Goal: Task Accomplishment & Management: Use online tool/utility

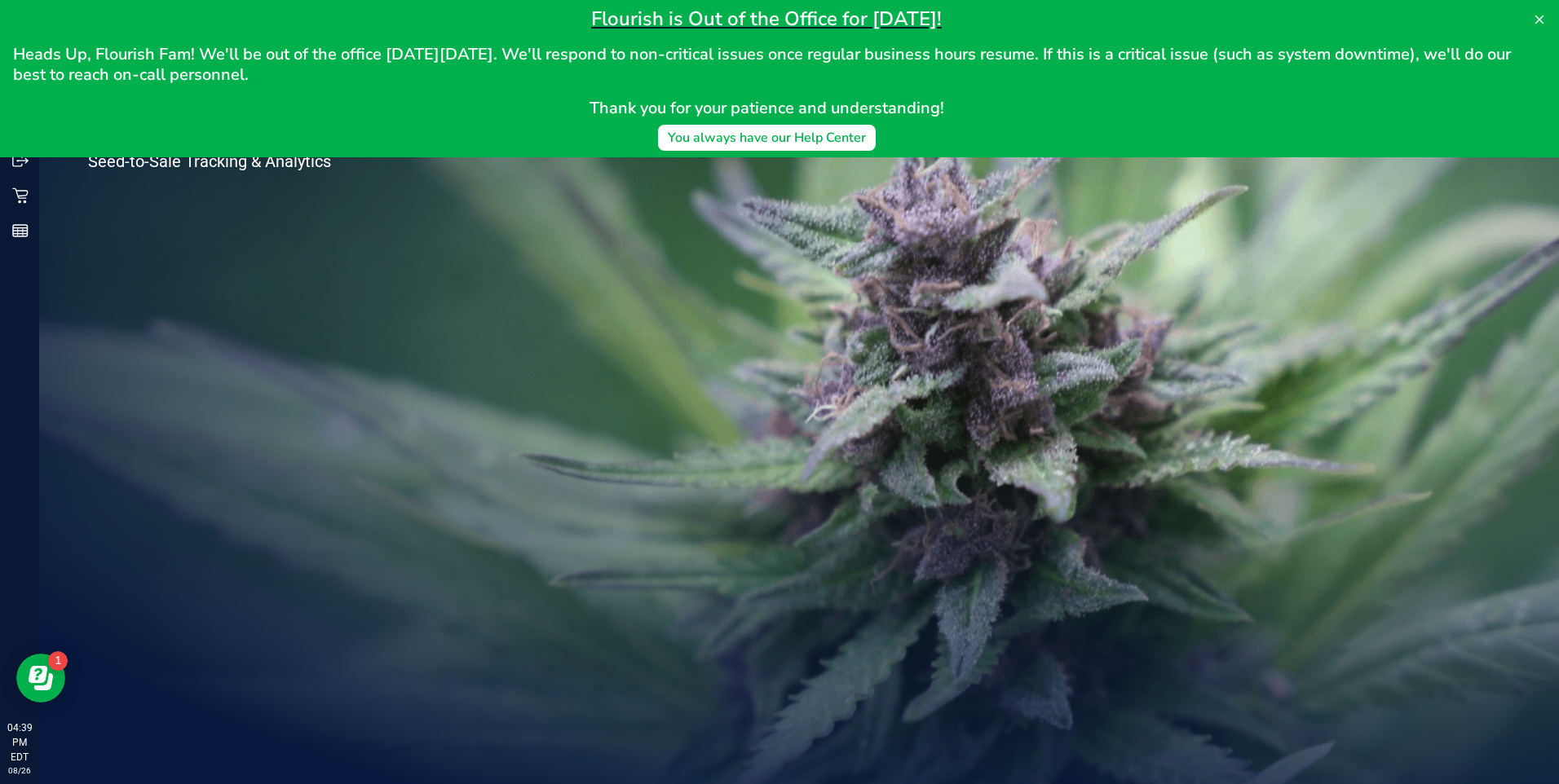
click at [4, 198] on link "Retail" at bounding box center [19, 196] width 39 height 35
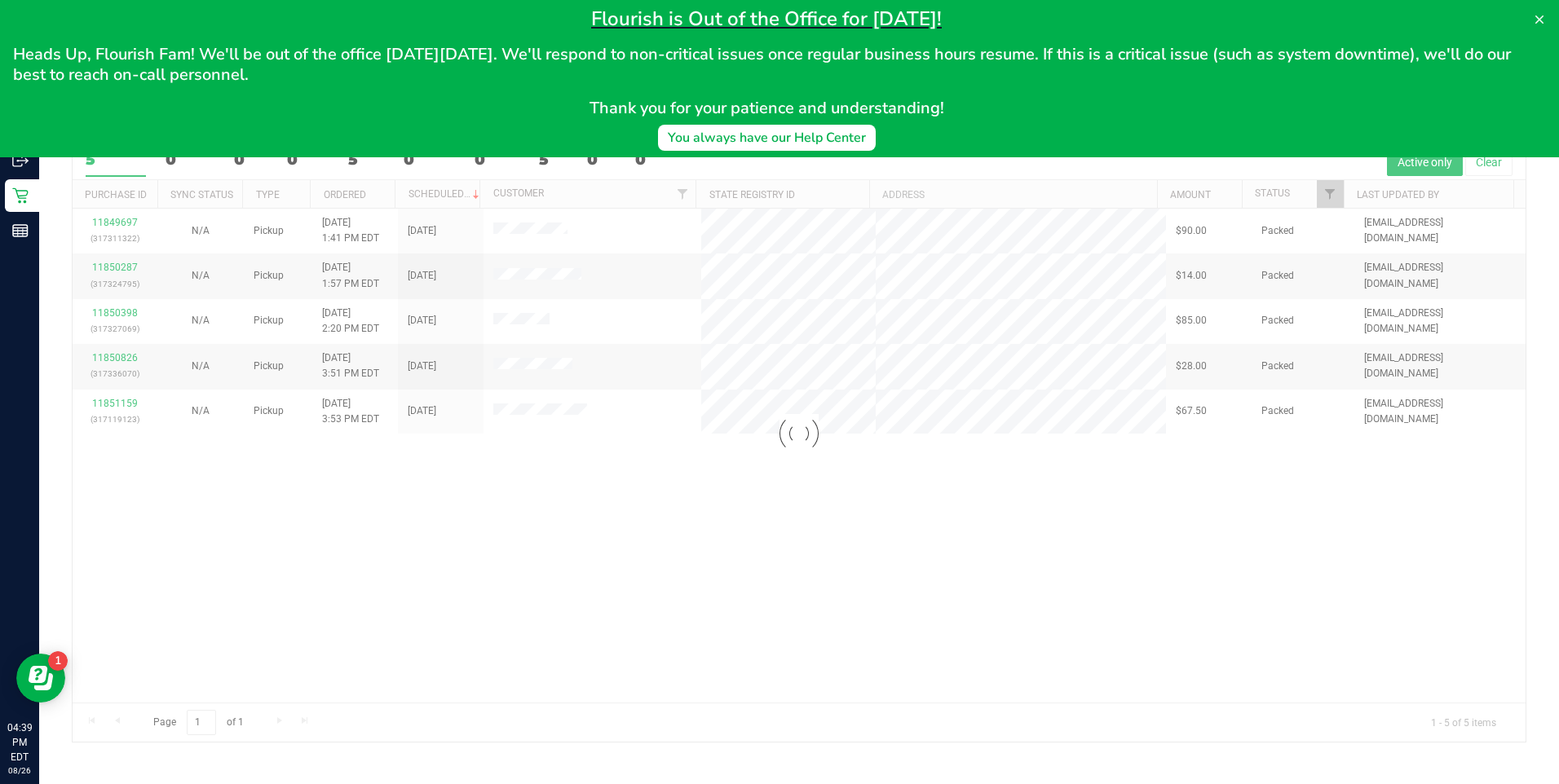
click at [806, 624] on div at bounding box center [799, 433] width 1453 height 616
click at [1537, 26] on button at bounding box center [1539, 19] width 27 height 26
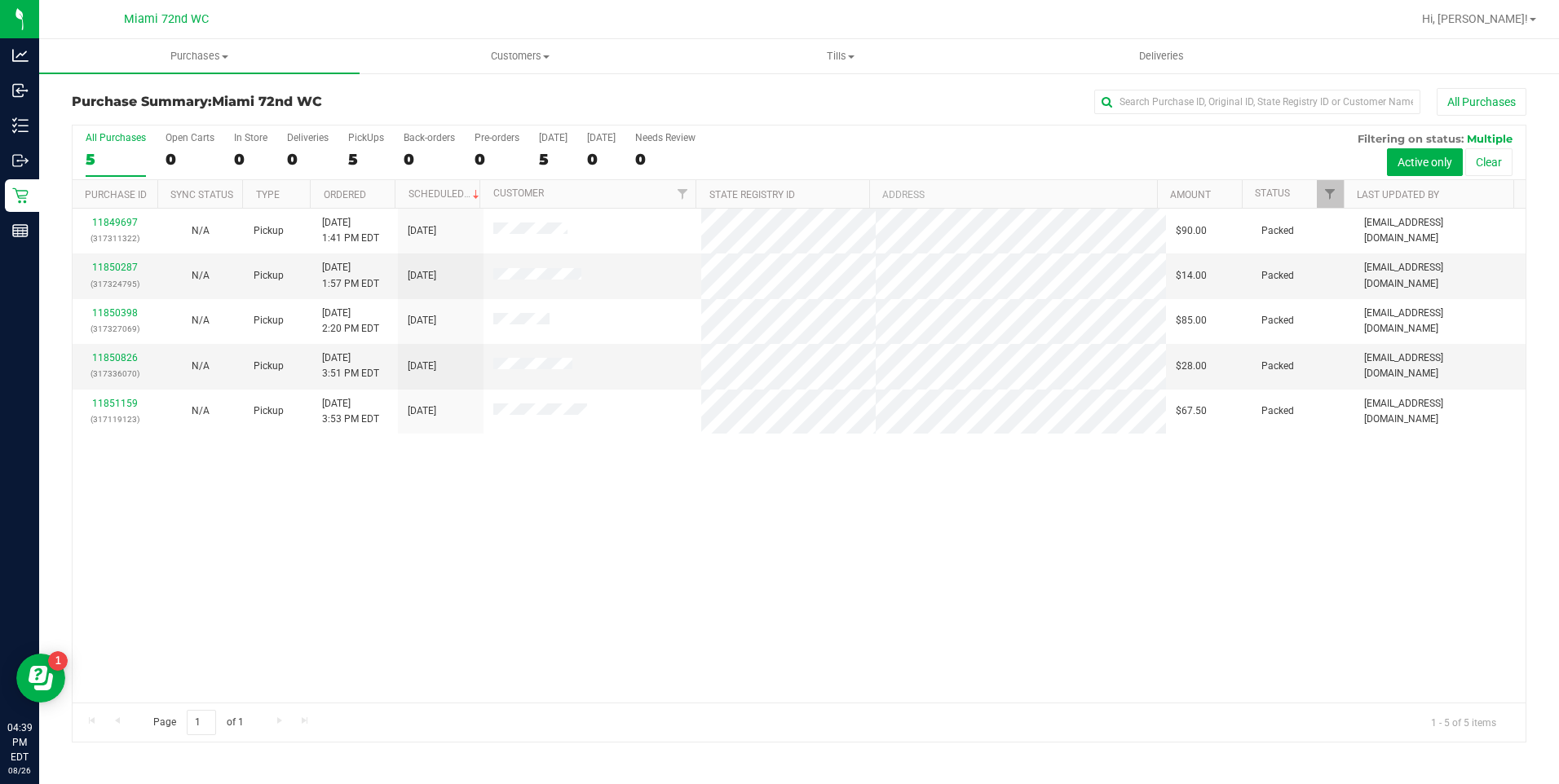
click at [561, 509] on div "11849697 (317311322) N/A Pickup [DATE] 1:41 PM EDT 8/26/2025 $90.00 Packed [EMA…" at bounding box center [799, 455] width 1453 height 494
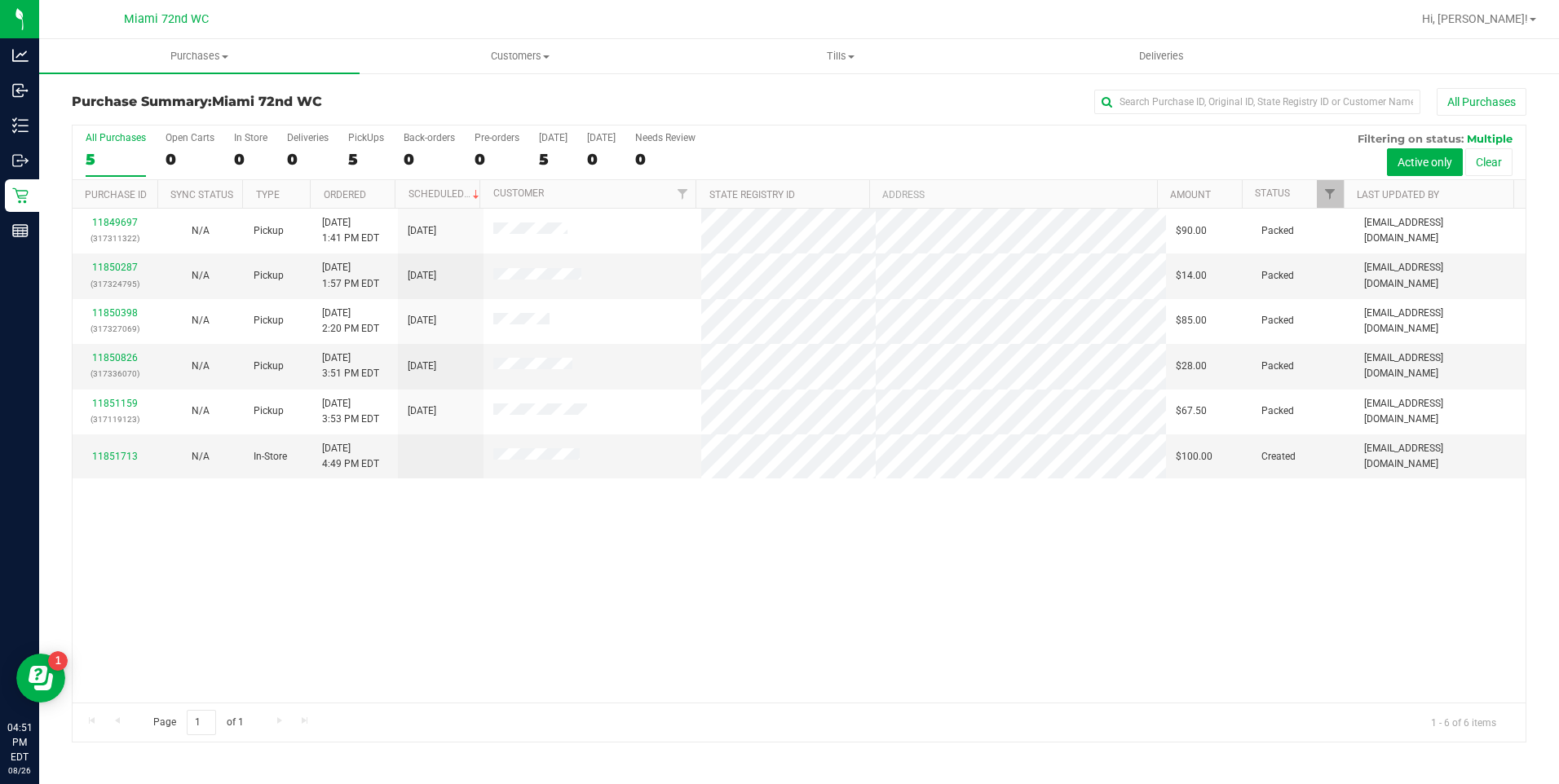
click at [992, 565] on div "11849697 (317311322) N/A Pickup [DATE] 1:41 PM EDT 8/26/2025 $90.00 Packed [EMA…" at bounding box center [799, 455] width 1453 height 494
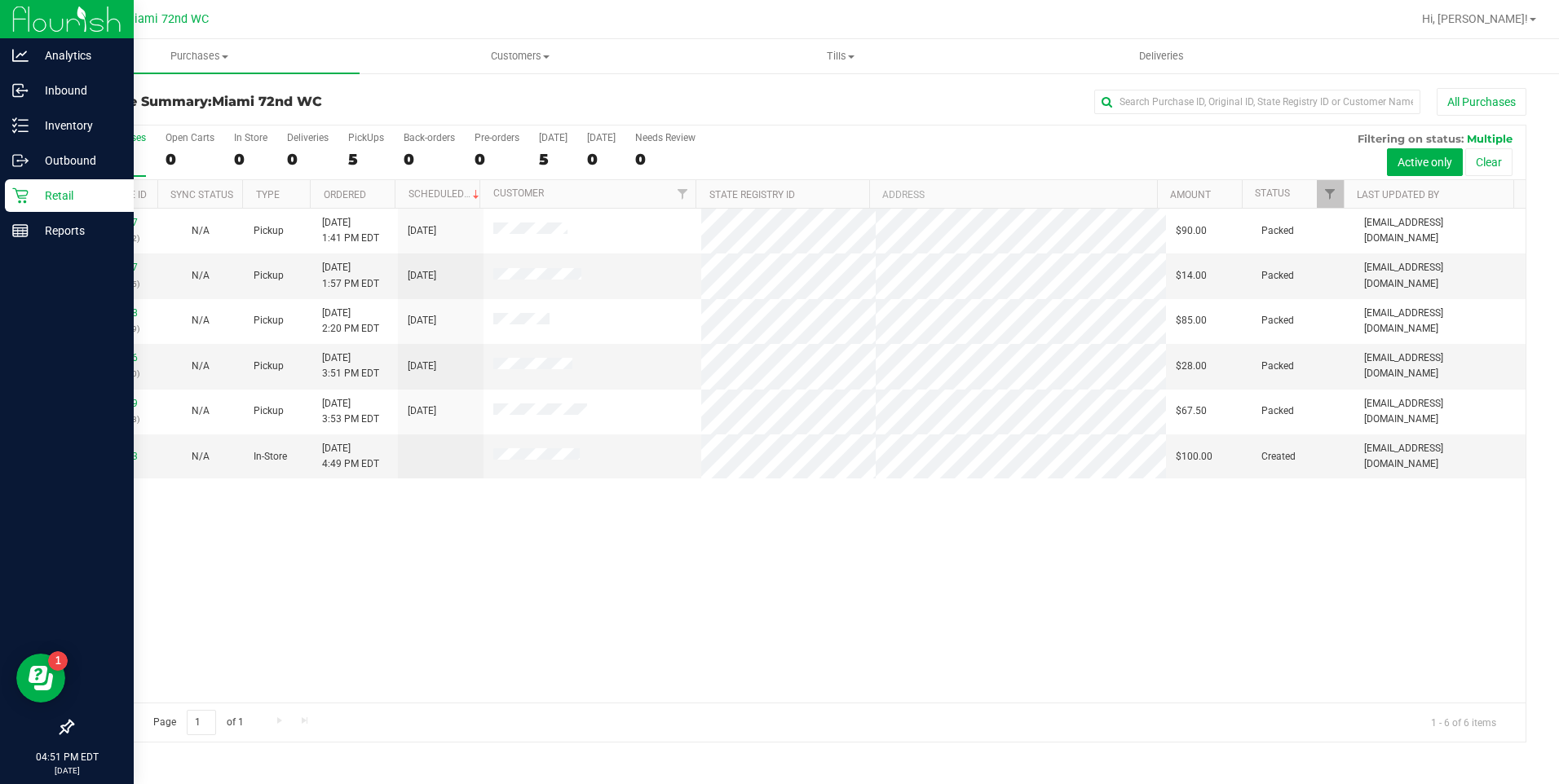
click at [27, 197] on icon at bounding box center [20, 196] width 16 height 16
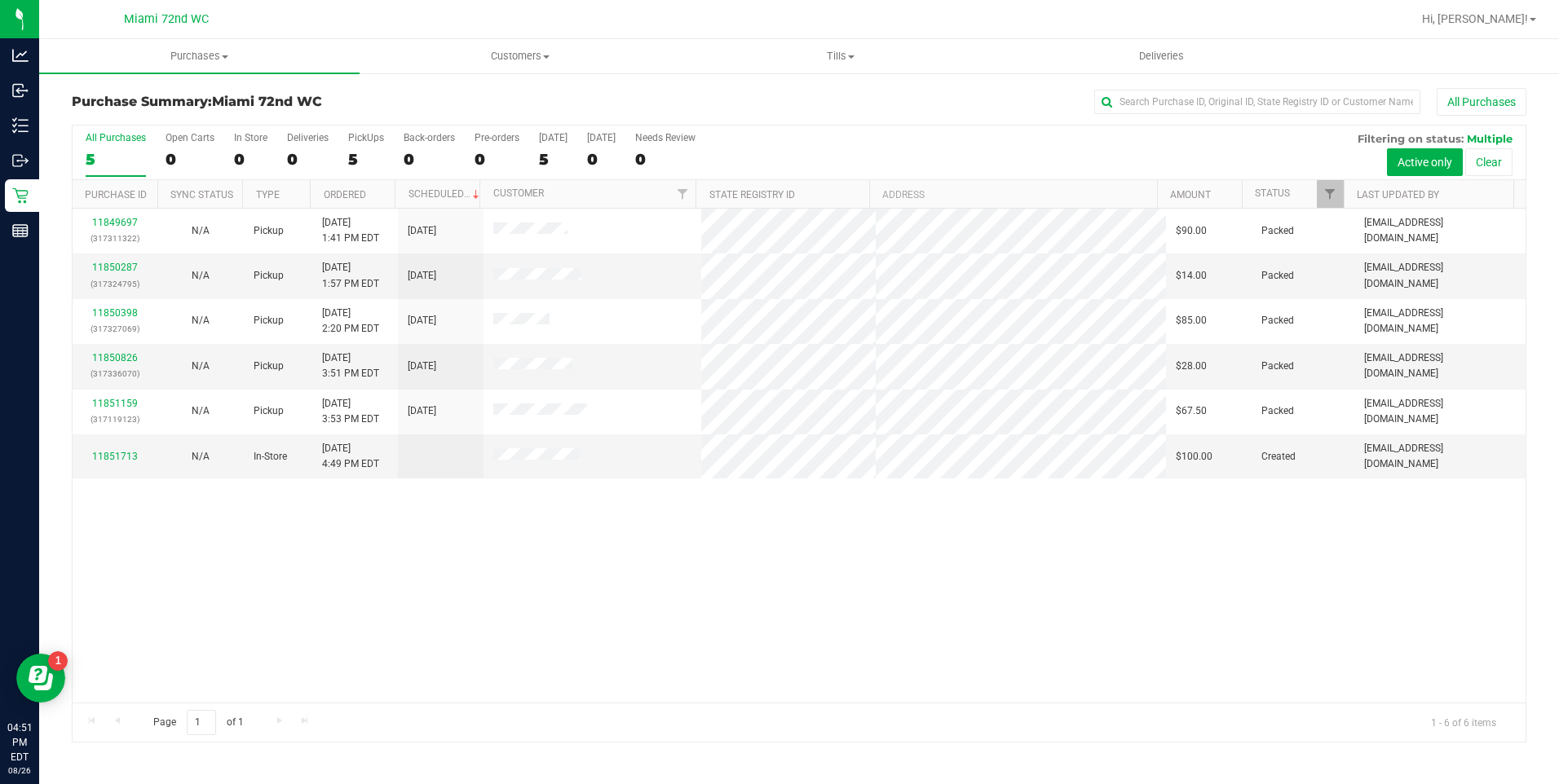
click at [974, 579] on div "11849697 (317311322) N/A Pickup [DATE] 1:41 PM EDT 8/26/2025 $90.00 Packed [EMA…" at bounding box center [799, 455] width 1453 height 494
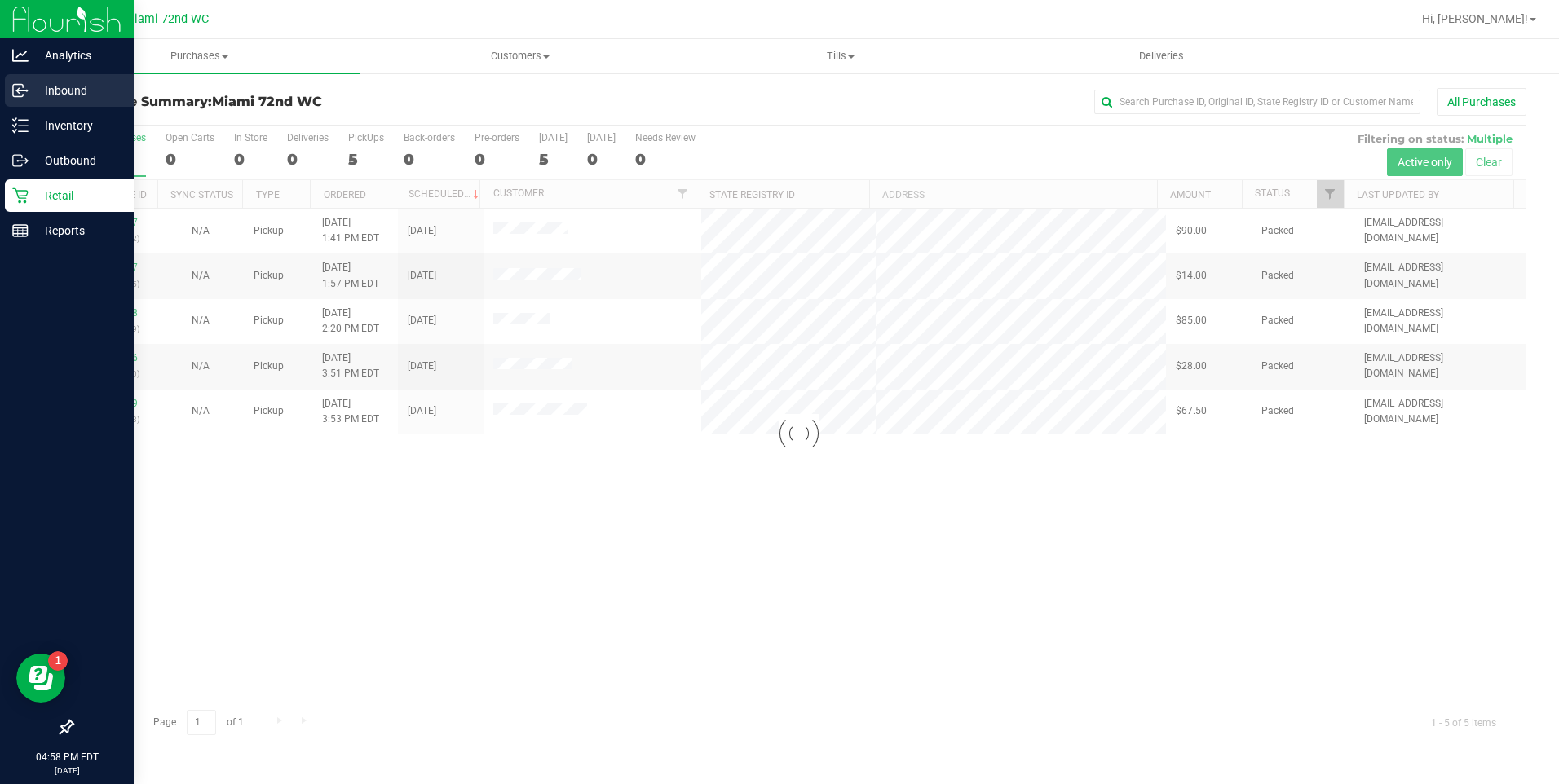
click at [18, 92] on icon at bounding box center [17, 91] width 3 height 3
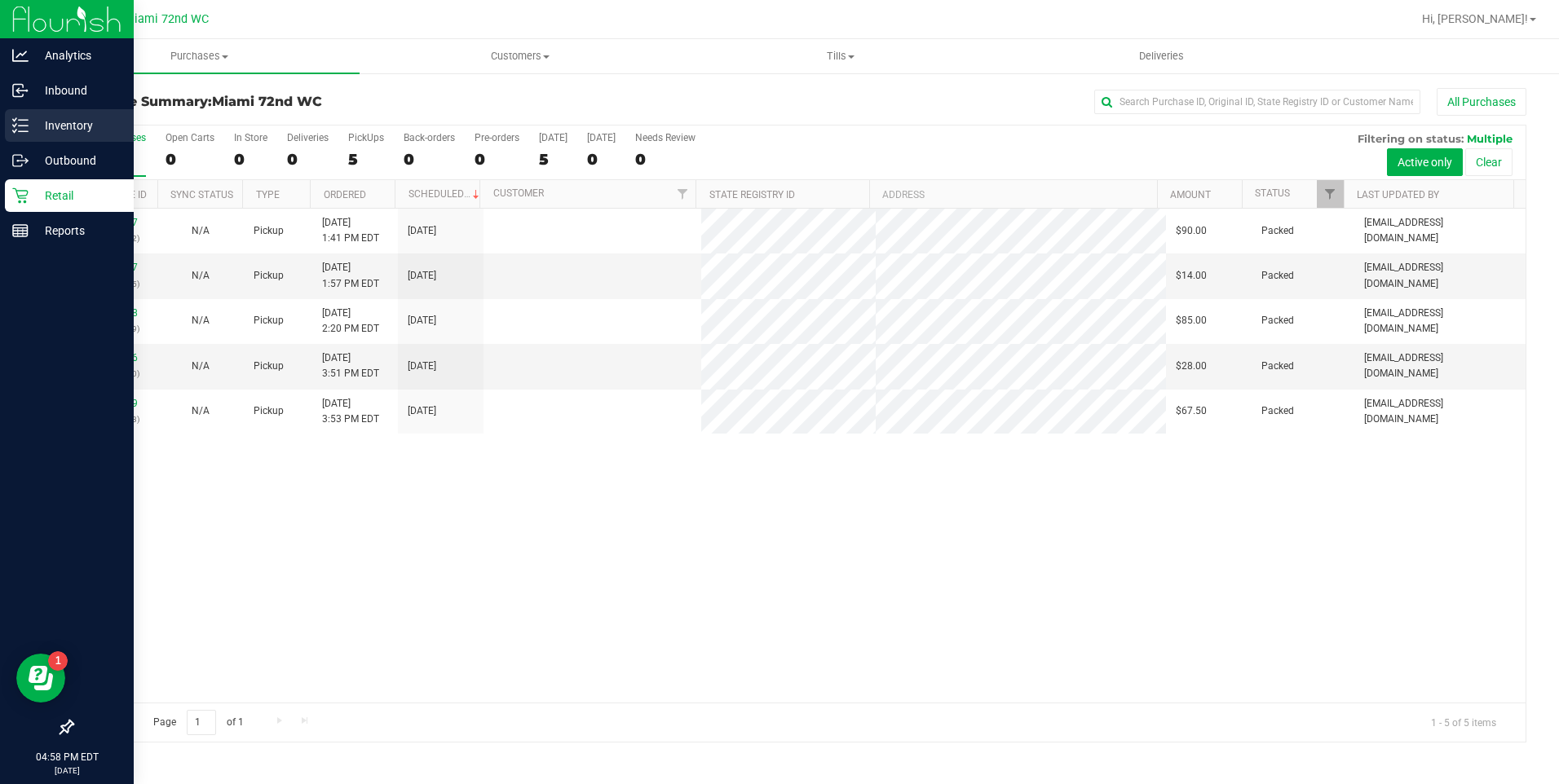
click at [27, 125] on line at bounding box center [24, 125] width 9 height 0
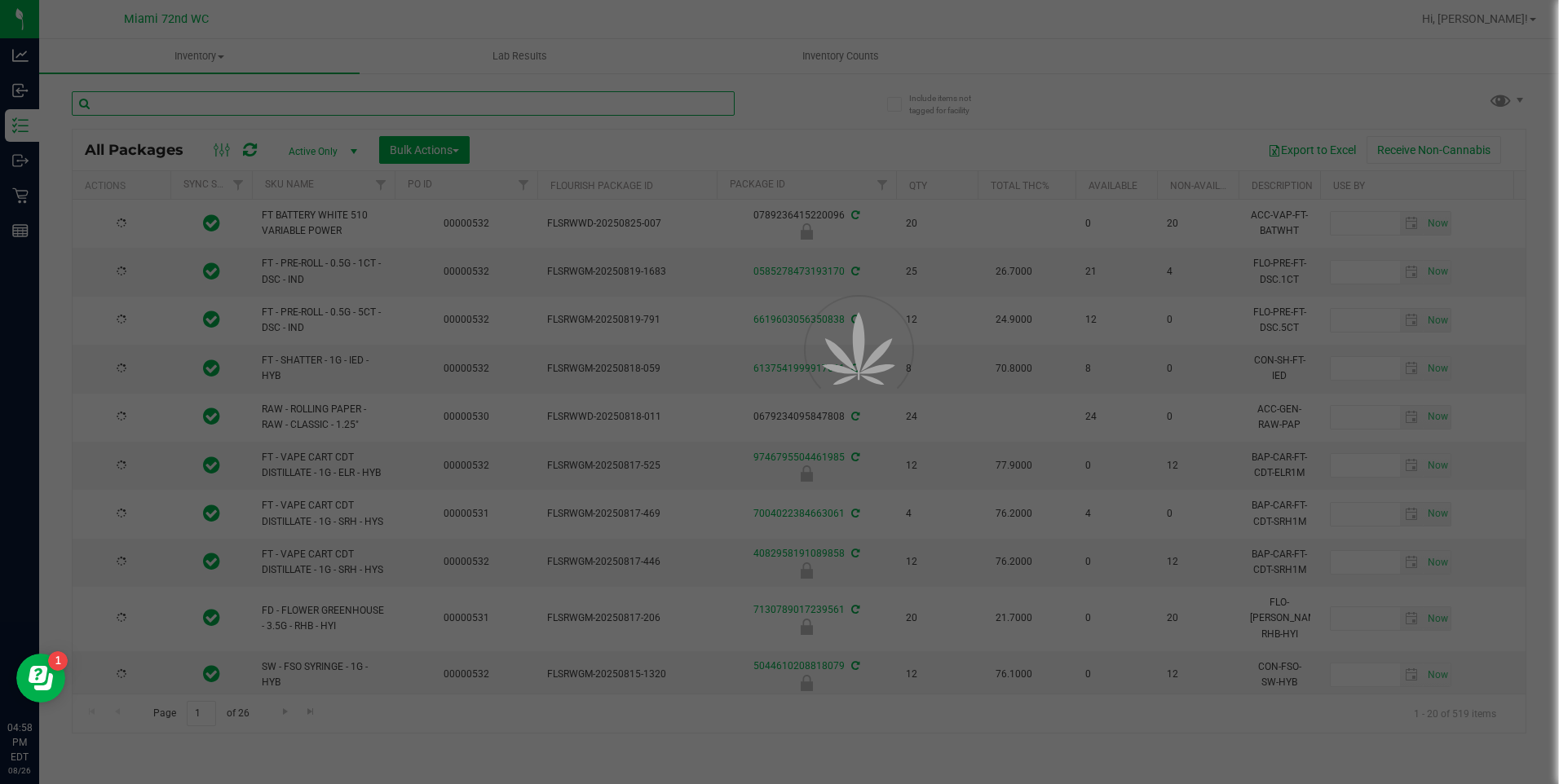
click at [355, 102] on input "text" at bounding box center [402, 103] width 663 height 25
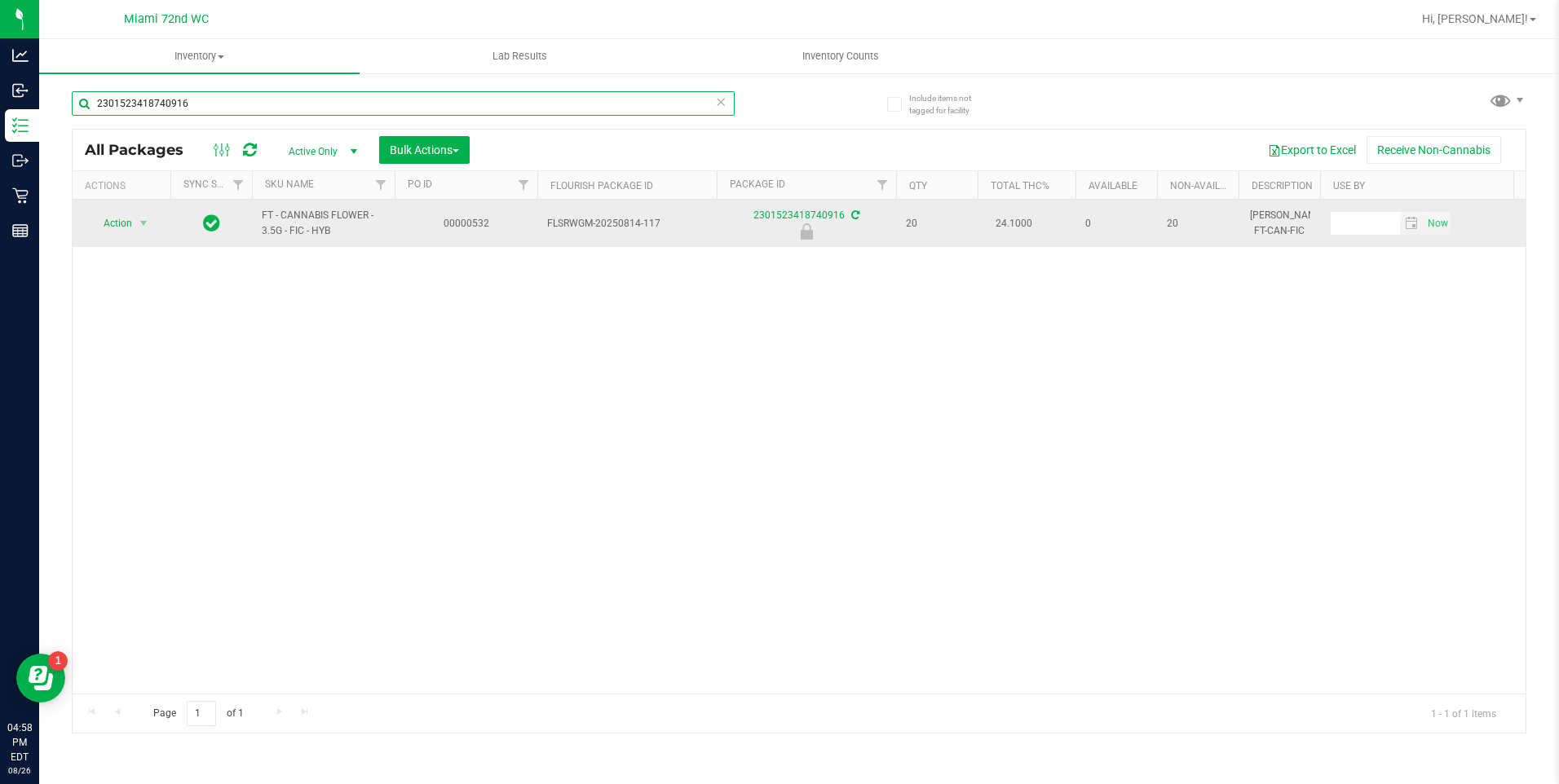
type input "2301523418740916"
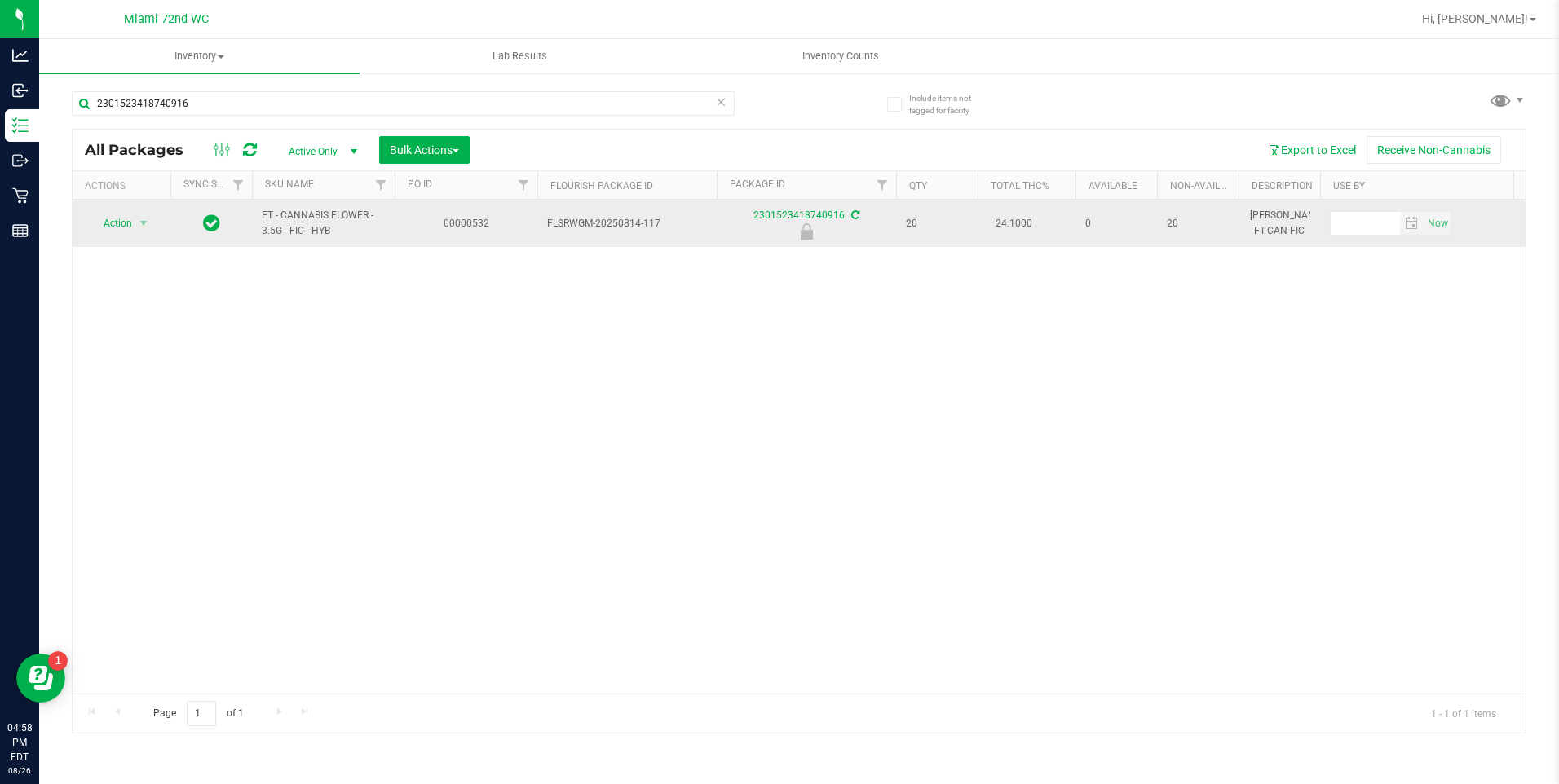
click at [121, 223] on span "Action" at bounding box center [111, 223] width 44 height 23
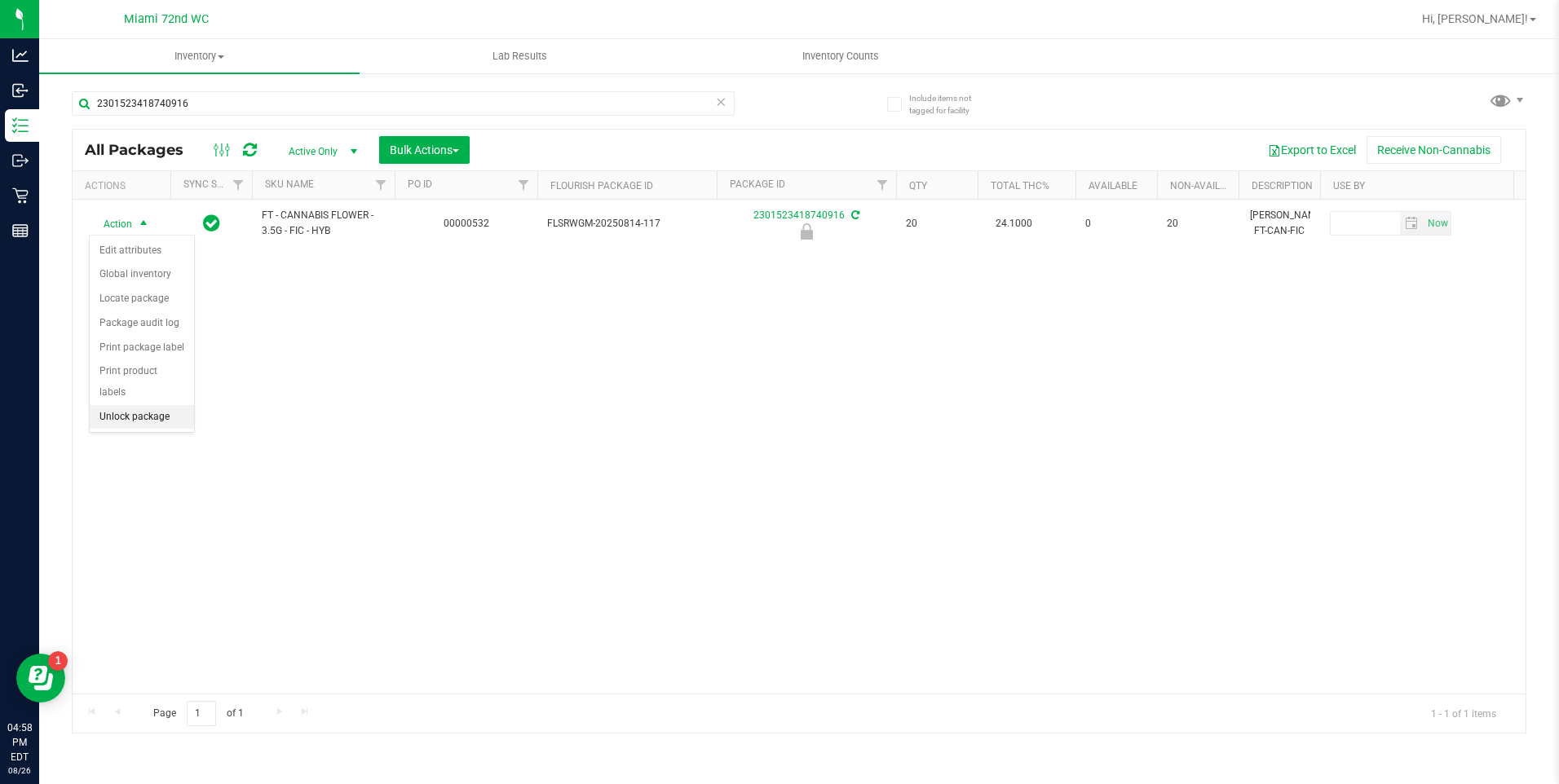
click at [138, 405] on li "Unlock package" at bounding box center [142, 417] width 104 height 25
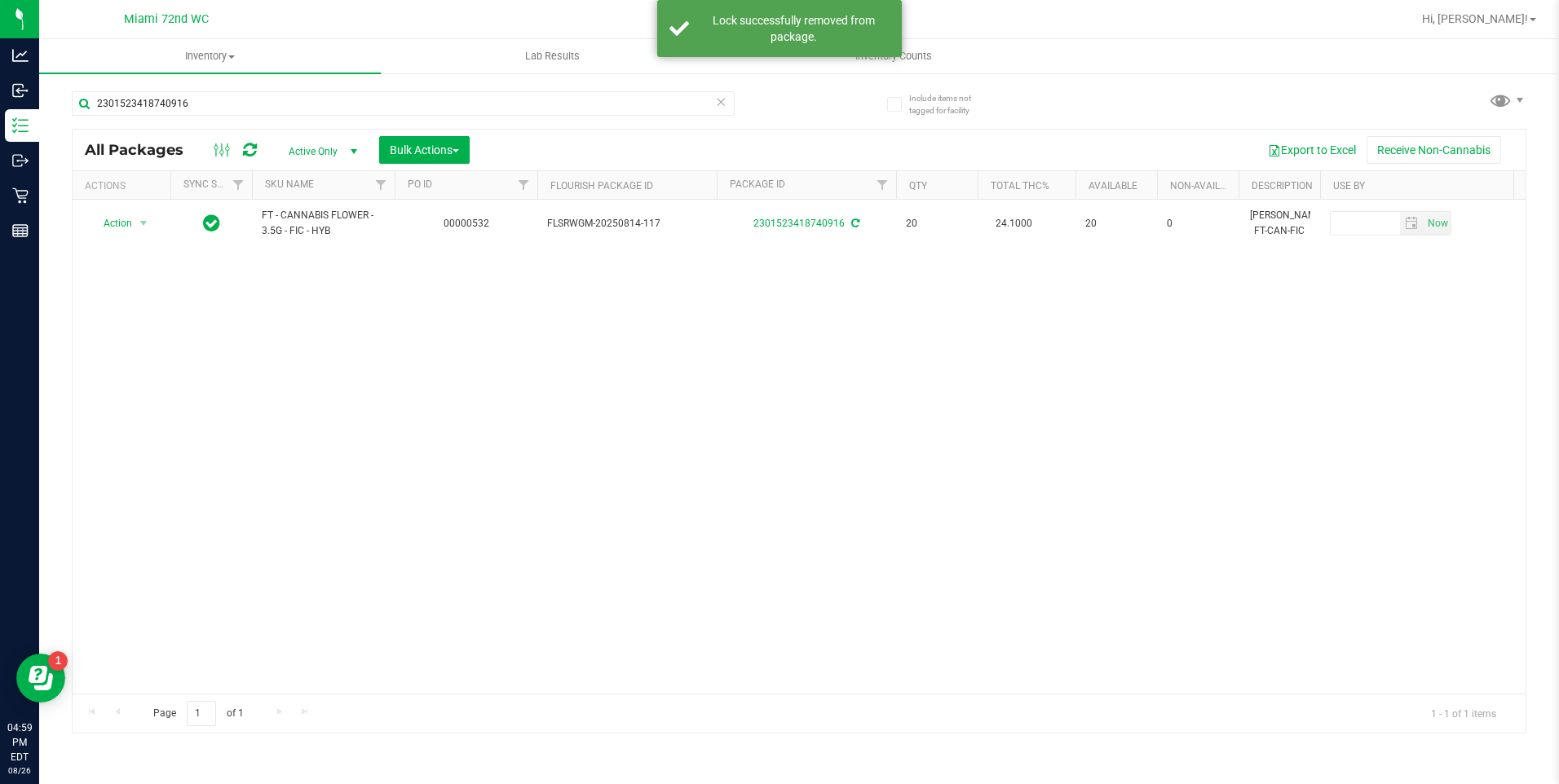
click at [721, 103] on icon at bounding box center [721, 101] width 11 height 19
